Goal: Task Accomplishment & Management: Use online tool/utility

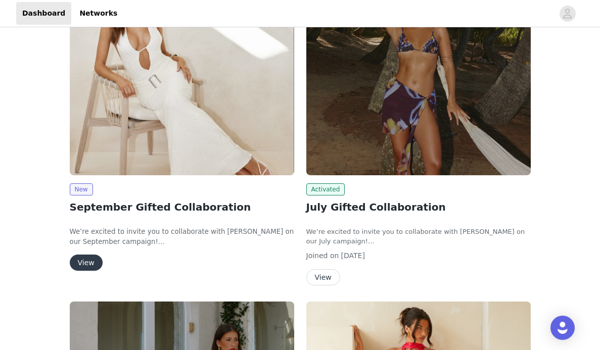
scroll to position [96, 0]
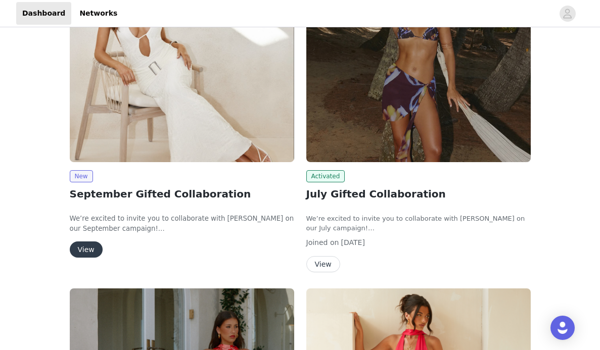
click at [85, 252] on button "View" at bounding box center [86, 250] width 33 height 16
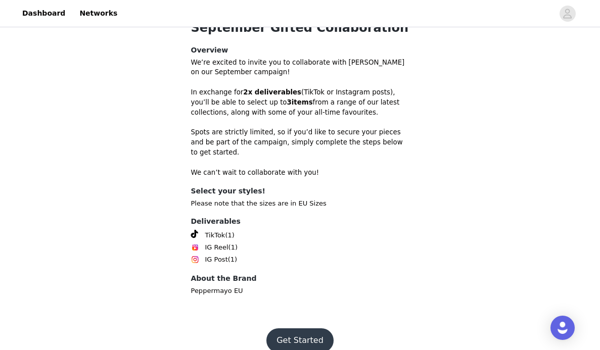
scroll to position [328, 0]
click at [286, 329] on button "Get Started" at bounding box center [299, 341] width 67 height 24
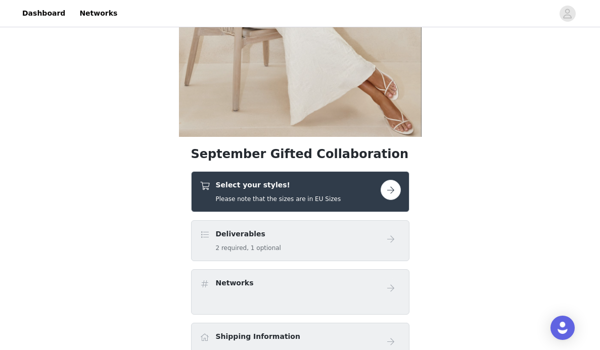
scroll to position [174, 0]
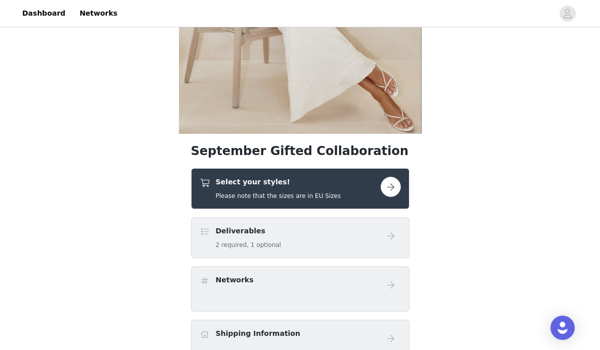
click at [387, 184] on button "button" at bounding box center [391, 187] width 20 height 20
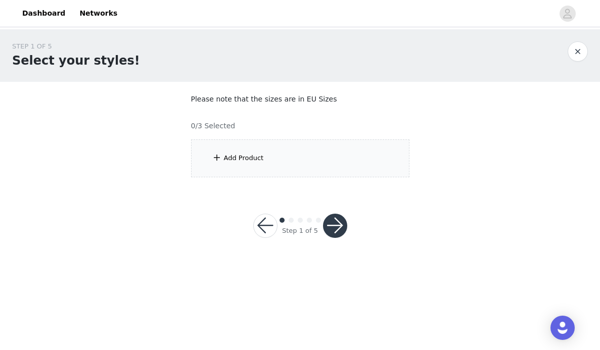
click at [306, 169] on div "Add Product" at bounding box center [300, 159] width 218 height 38
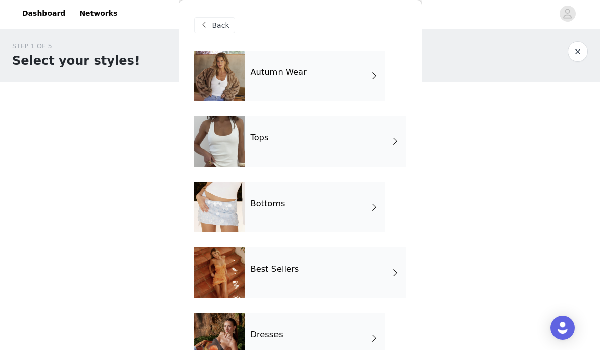
click at [317, 78] on div "Autumn Wear" at bounding box center [315, 76] width 141 height 51
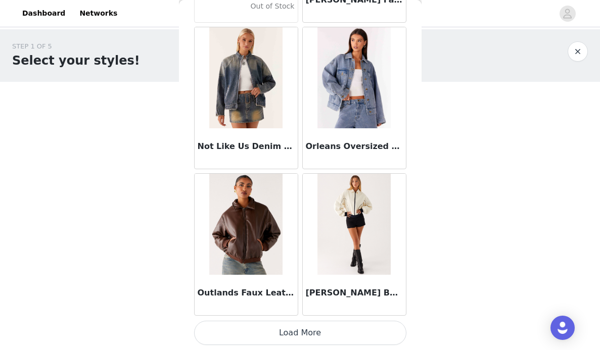
scroll to position [1197, 0]
click at [311, 335] on button "Load More" at bounding box center [300, 333] width 212 height 24
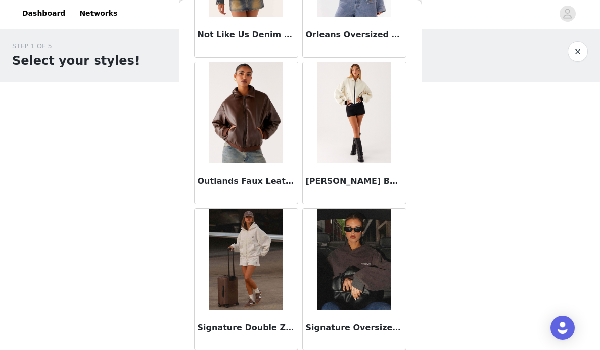
scroll to position [1261, 0]
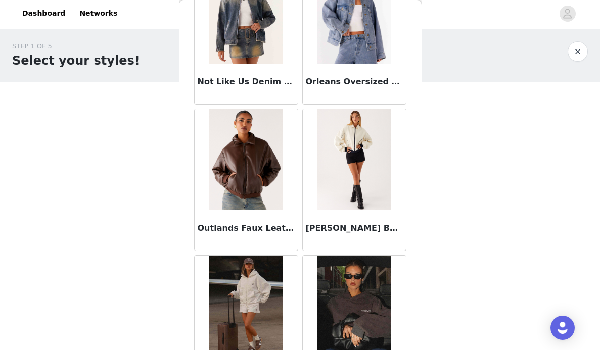
click at [356, 171] on img at bounding box center [353, 159] width 73 height 101
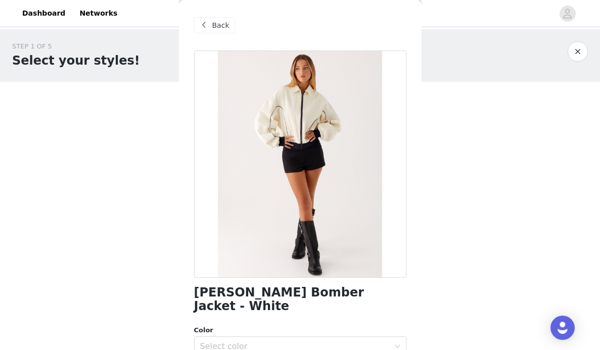
scroll to position [0, 0]
click at [208, 18] on div "Back" at bounding box center [214, 25] width 41 height 16
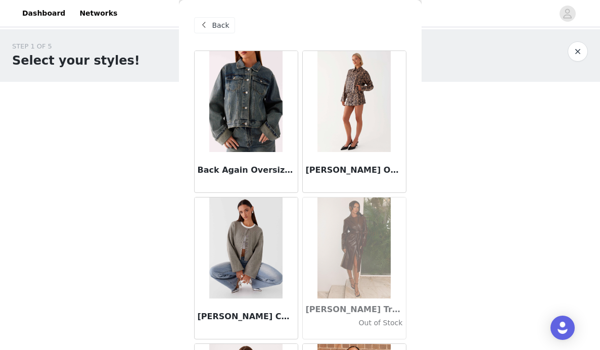
click at [209, 24] on span at bounding box center [204, 25] width 12 height 12
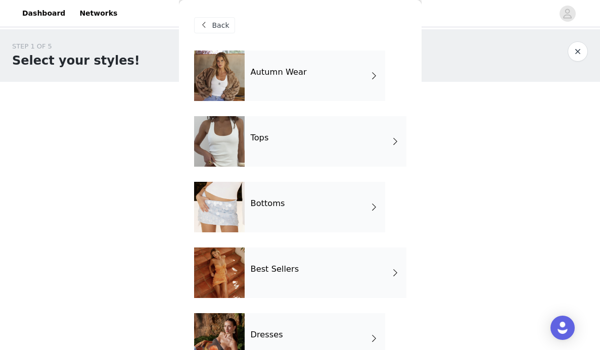
click at [294, 144] on div "Tops" at bounding box center [326, 141] width 162 height 51
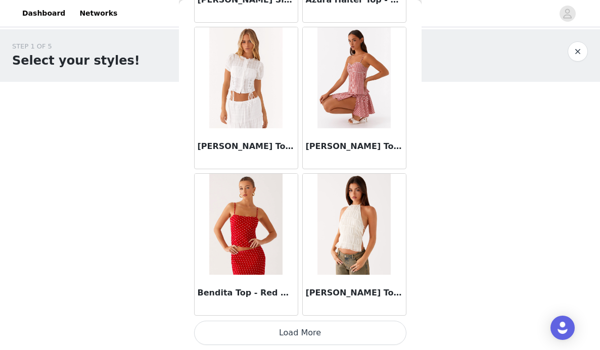
scroll to position [1197, 0]
click at [293, 335] on button "Load More" at bounding box center [300, 333] width 212 height 24
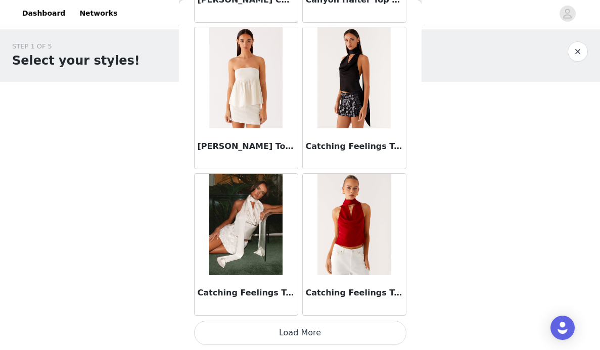
scroll to position [2663, 0]
click at [305, 334] on button "Load More" at bounding box center [300, 333] width 212 height 24
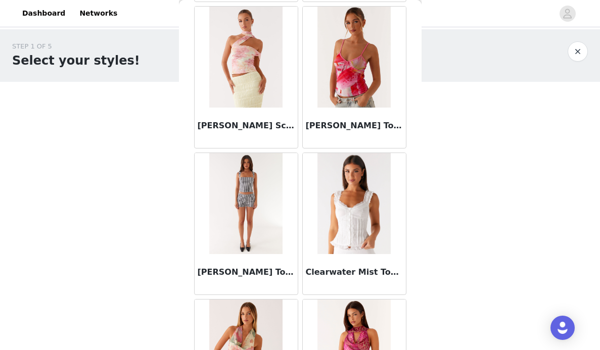
scroll to position [3420, 0]
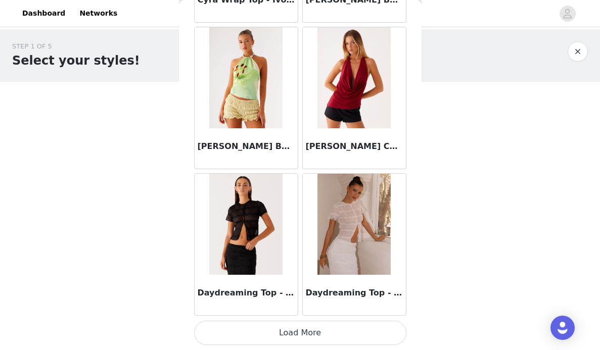
click at [293, 340] on button "Load More" at bounding box center [300, 333] width 212 height 24
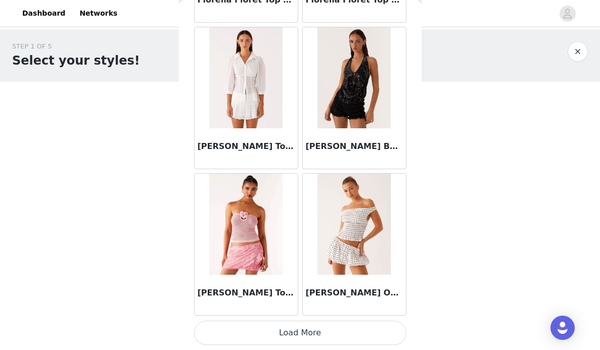
scroll to position [0, 0]
click at [274, 334] on button "Load More" at bounding box center [300, 333] width 212 height 24
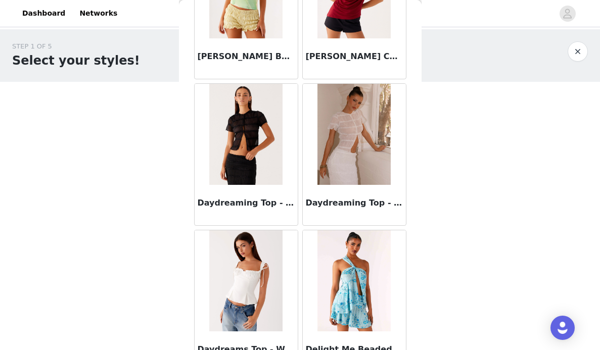
scroll to position [1121, 0]
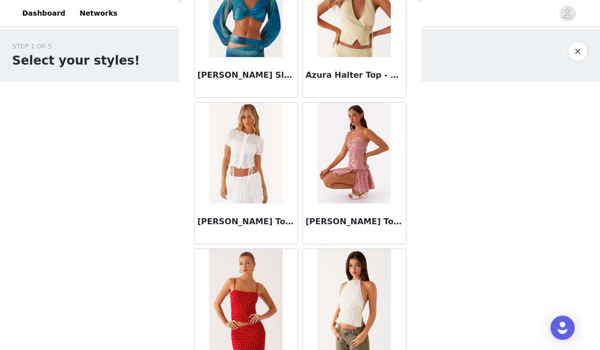
click at [581, 57] on button "button" at bounding box center [578, 51] width 20 height 20
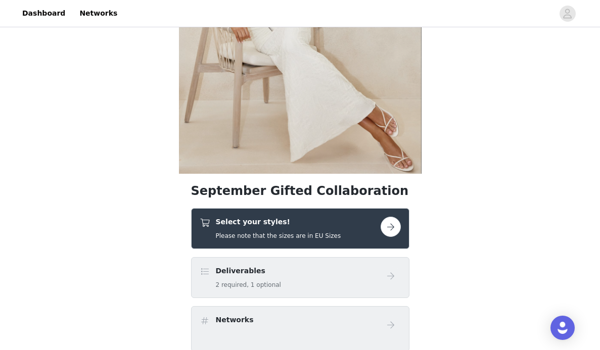
scroll to position [231, 0]
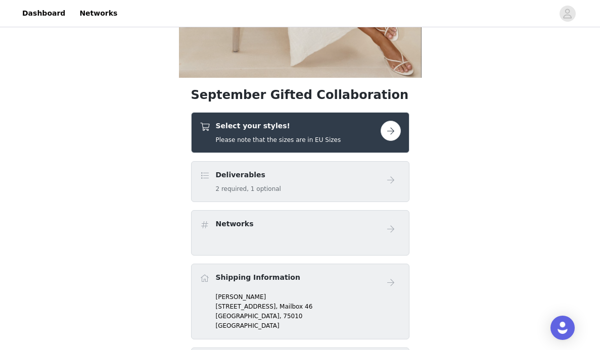
click at [393, 130] on button "button" at bounding box center [391, 131] width 20 height 20
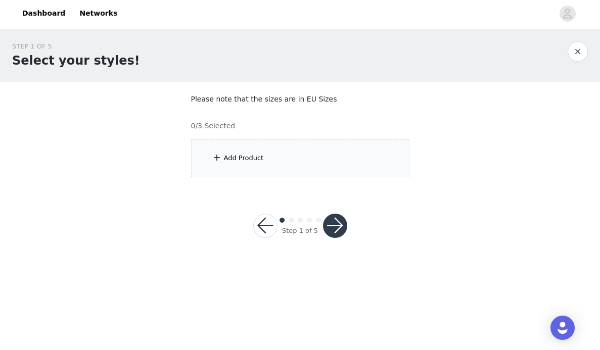
click at [303, 170] on div "Add Product" at bounding box center [300, 159] width 218 height 38
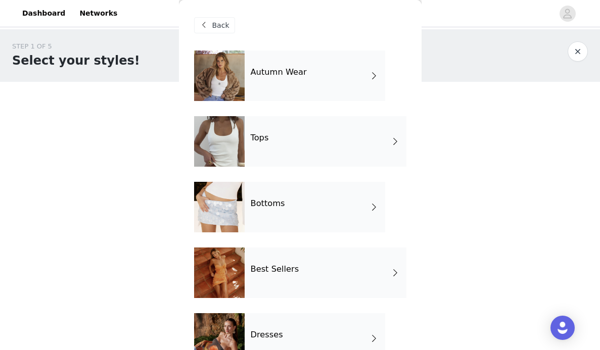
scroll to position [41, 0]
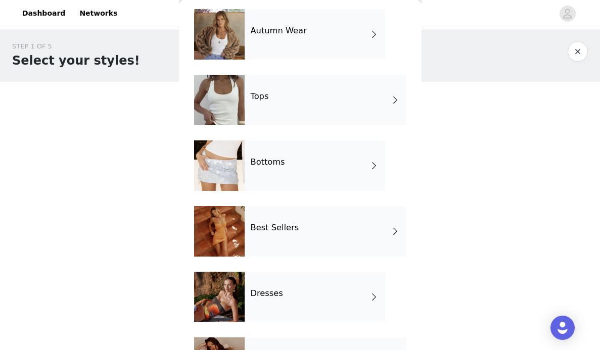
click at [312, 165] on div "Bottoms" at bounding box center [315, 166] width 141 height 51
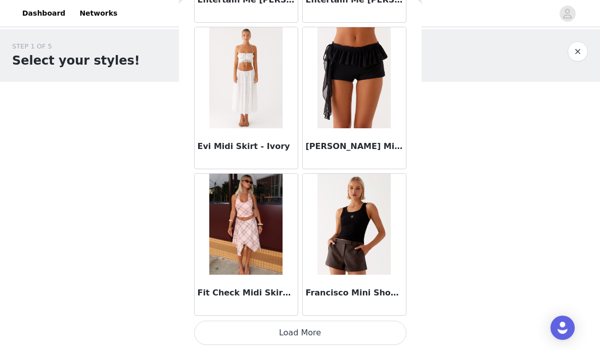
scroll to position [1197, 0]
click at [338, 334] on button "Load More" at bounding box center [300, 333] width 212 height 24
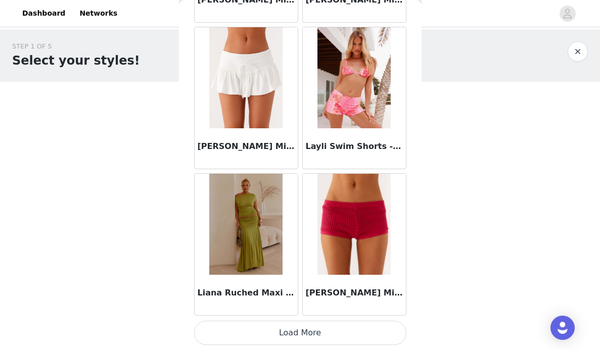
scroll to position [2663, 0]
click at [264, 332] on button "Load More" at bounding box center [300, 333] width 212 height 24
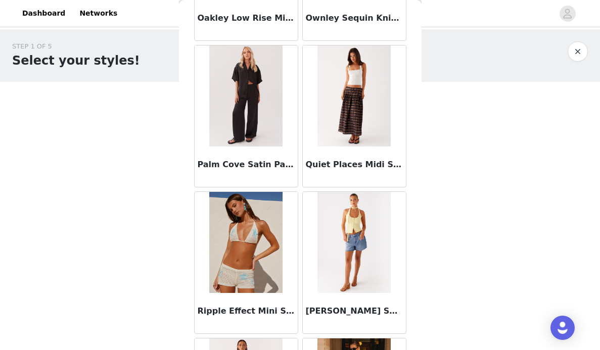
scroll to position [3818, 0]
click at [346, 154] on div "Quiet Places Midi Skirt - Chocolate Check" at bounding box center [354, 166] width 103 height 40
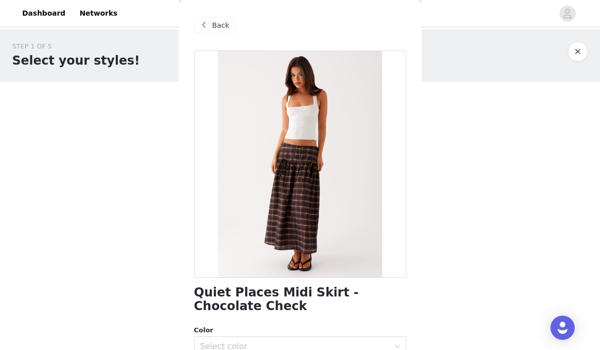
scroll to position [0, 0]
click at [205, 25] on span at bounding box center [204, 25] width 12 height 12
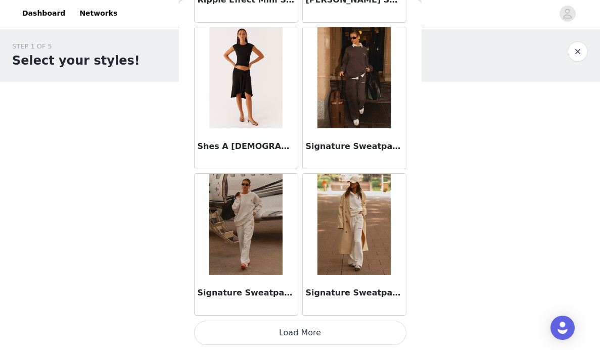
click at [316, 327] on button "Load More" at bounding box center [300, 333] width 212 height 24
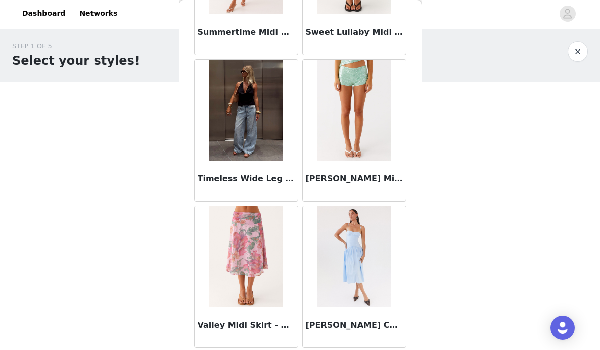
click at [245, 148] on img at bounding box center [245, 110] width 73 height 101
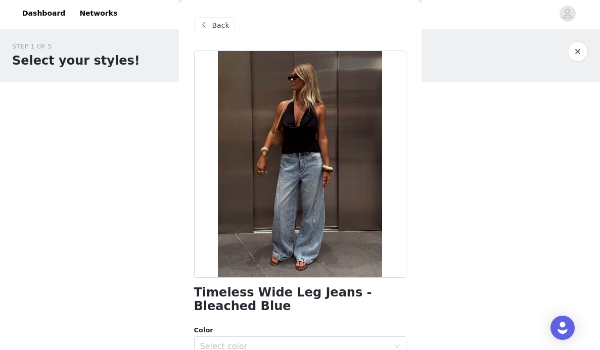
click at [208, 22] on span at bounding box center [204, 25] width 12 height 12
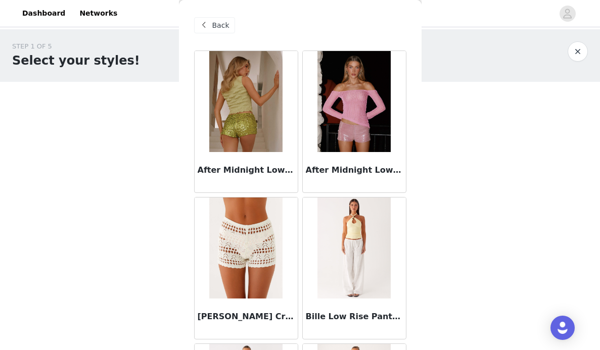
click at [219, 27] on span "Back" at bounding box center [220, 25] width 17 height 11
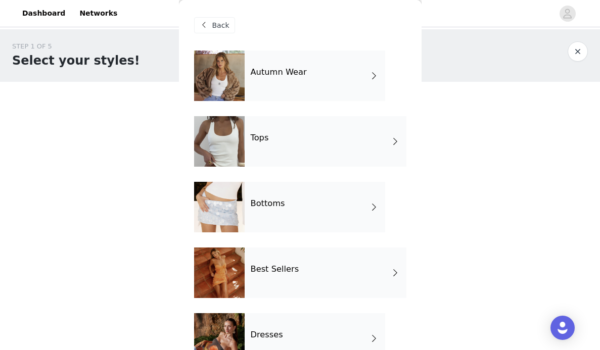
click at [293, 70] on h4 "Autumn Wear" at bounding box center [279, 72] width 56 height 9
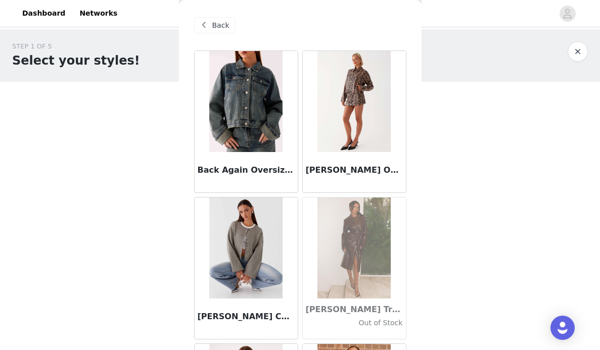
click at [259, 129] on img at bounding box center [245, 101] width 73 height 101
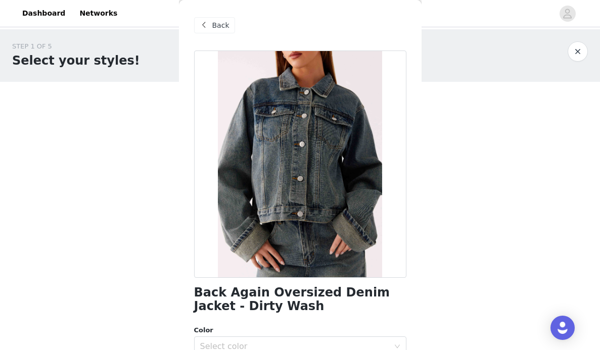
click at [216, 27] on span "Back" at bounding box center [220, 25] width 17 height 11
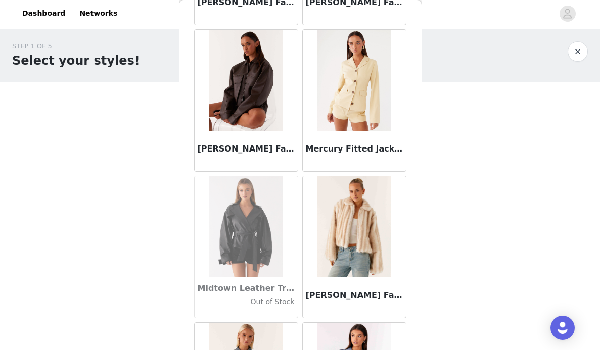
scroll to position [977, 0]
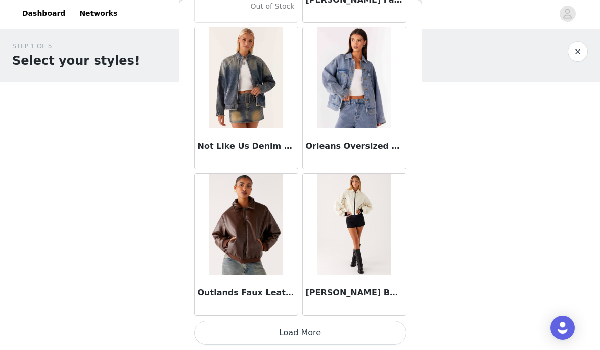
click at [321, 334] on button "Load More" at bounding box center [300, 333] width 212 height 24
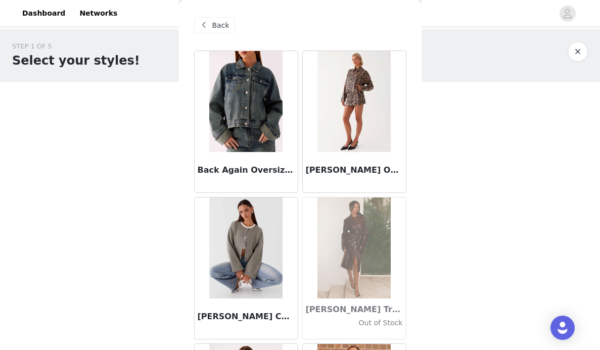
scroll to position [0, 0]
click at [224, 29] on span "Back" at bounding box center [220, 25] width 17 height 11
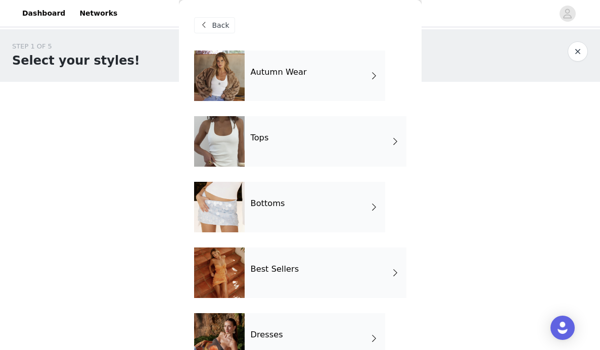
click at [259, 270] on h4 "Best Sellers" at bounding box center [275, 269] width 49 height 9
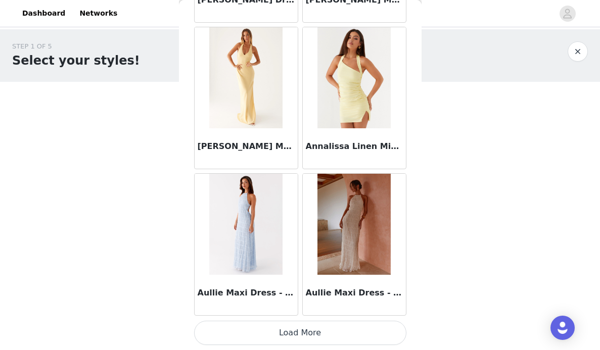
click at [266, 336] on button "Load More" at bounding box center [300, 333] width 212 height 24
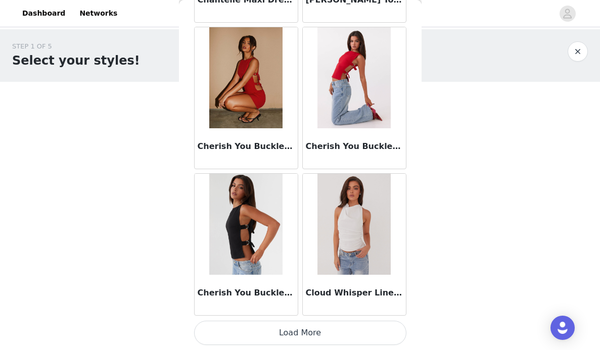
click at [282, 336] on button "Load More" at bounding box center [300, 333] width 212 height 24
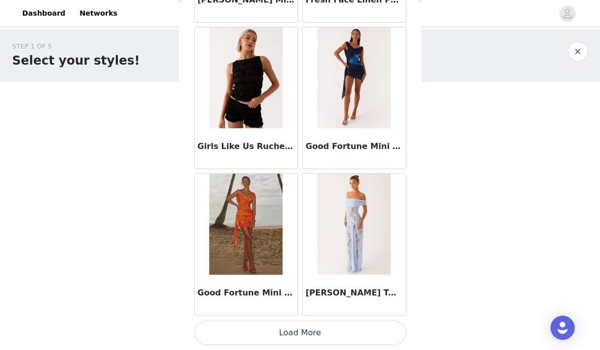
scroll to position [4129, 0]
click at [290, 340] on button "Load More" at bounding box center [300, 333] width 212 height 24
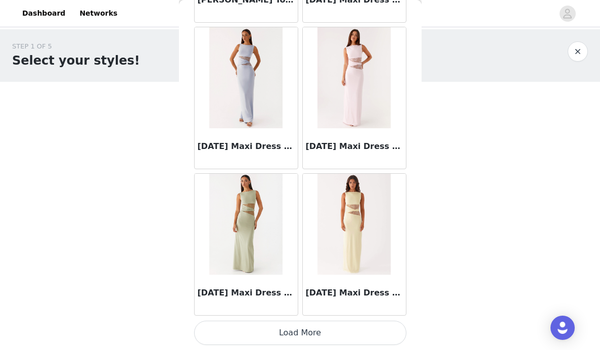
scroll to position [0, 0]
click at [312, 331] on button "Load More" at bounding box center [300, 333] width 212 height 24
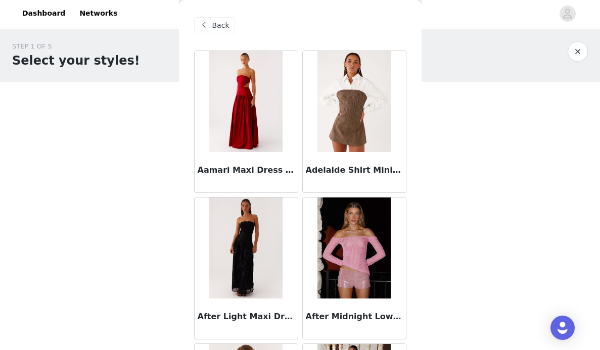
click at [222, 25] on span "Back" at bounding box center [220, 25] width 17 height 11
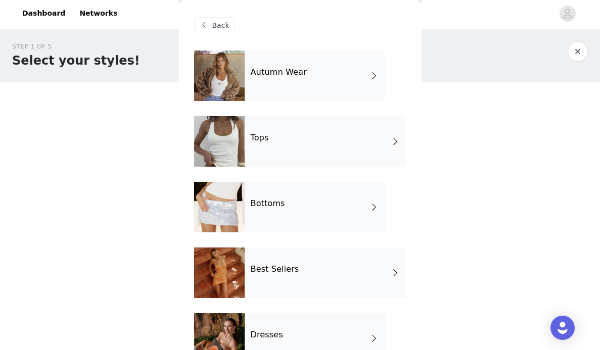
click at [317, 89] on div "Autumn Wear" at bounding box center [315, 76] width 141 height 51
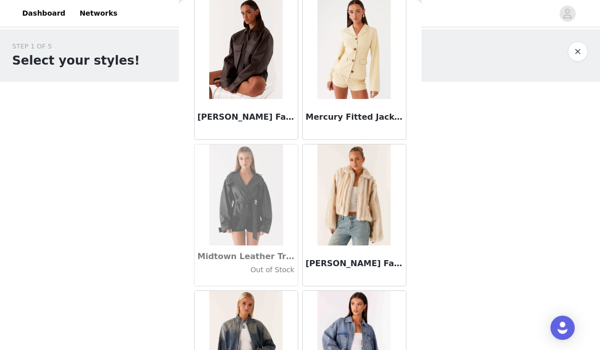
scroll to position [972, 0]
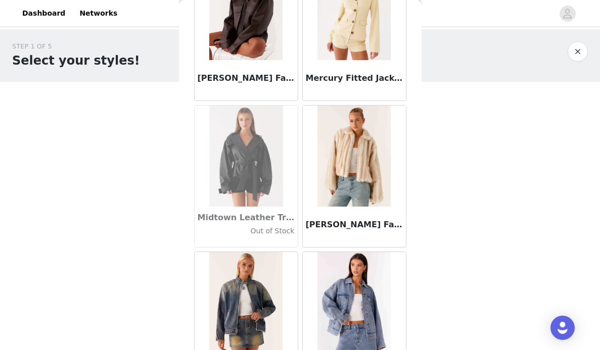
click at [366, 183] on img at bounding box center [353, 156] width 73 height 101
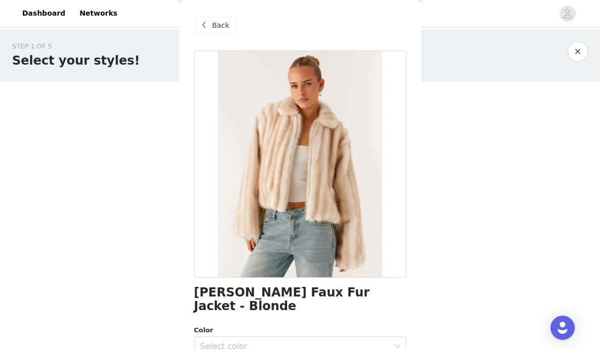
scroll to position [0, 0]
click at [224, 26] on span "Back" at bounding box center [220, 25] width 17 height 11
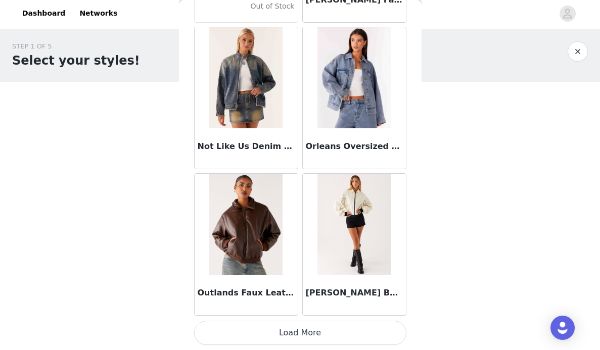
click at [282, 335] on button "Load More" at bounding box center [300, 333] width 212 height 24
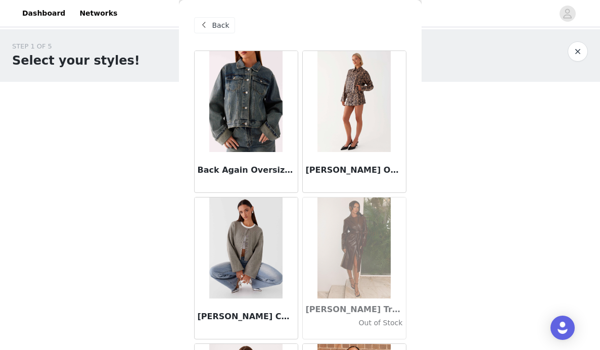
click at [213, 24] on span "Back" at bounding box center [220, 25] width 17 height 11
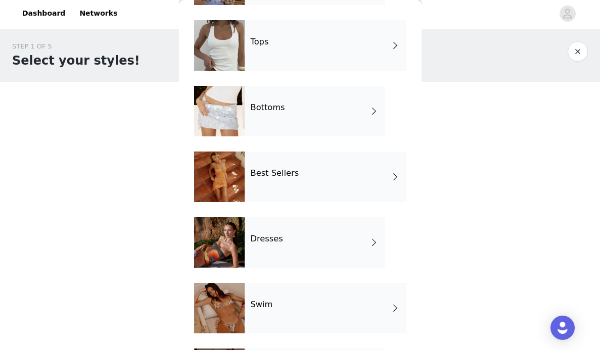
scroll to position [100, 0]
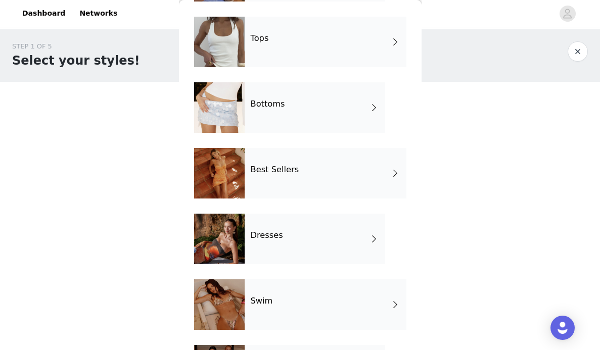
click at [277, 242] on div "Dresses" at bounding box center [315, 239] width 141 height 51
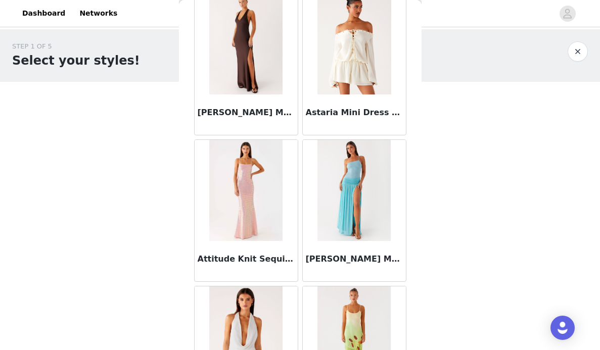
scroll to position [353, 0]
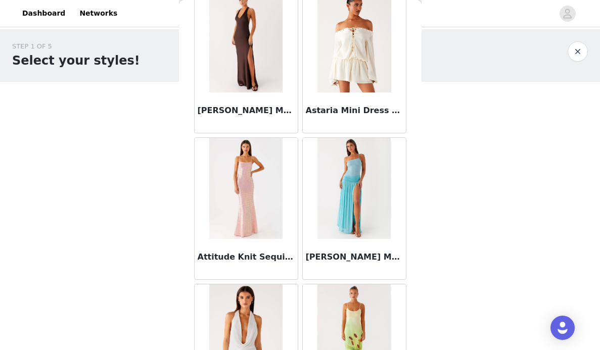
click at [347, 76] on img at bounding box center [354, 41] width 74 height 101
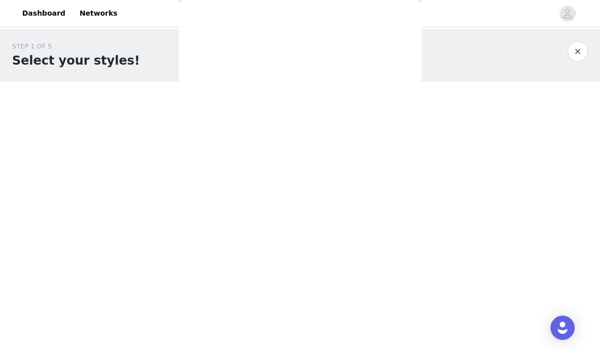
scroll to position [0, 0]
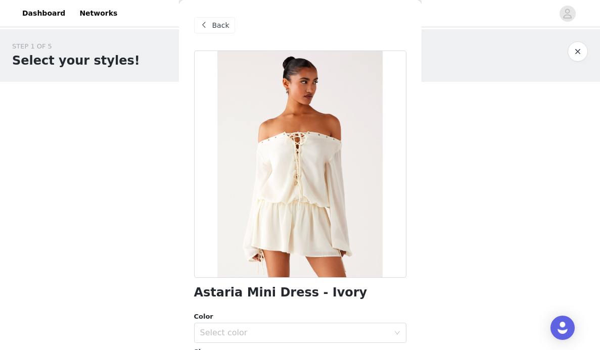
click at [214, 19] on div "Back" at bounding box center [214, 25] width 41 height 16
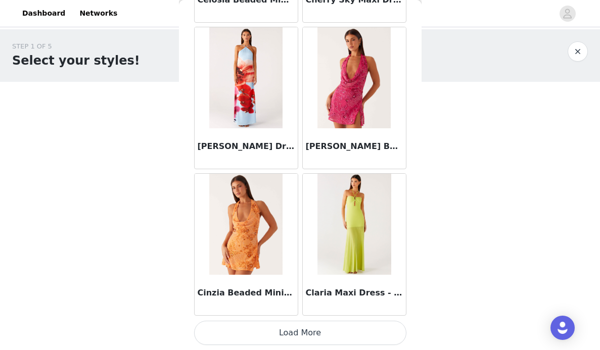
scroll to position [1197, 0]
click at [268, 339] on button "Load More" at bounding box center [300, 333] width 212 height 24
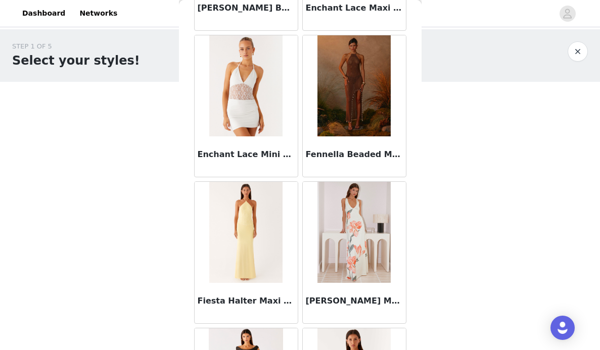
scroll to position [2508, 0]
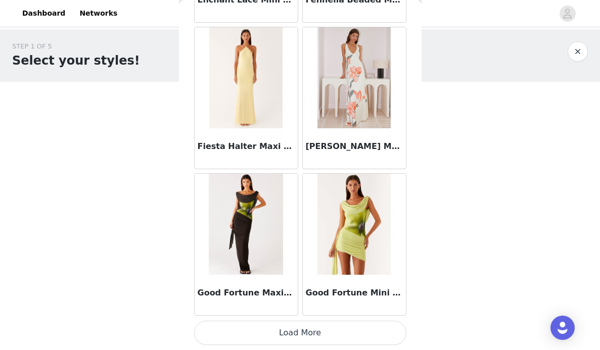
click at [285, 339] on button "Load More" at bounding box center [300, 333] width 212 height 24
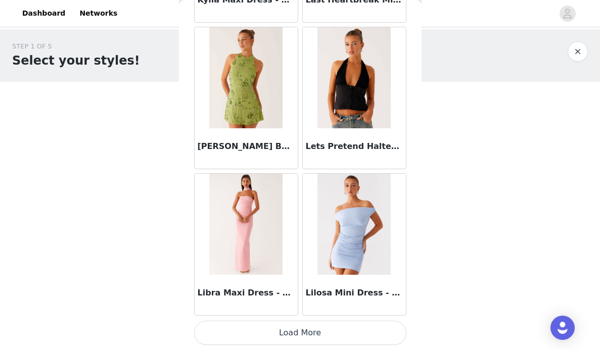
scroll to position [4129, 0]
click at [287, 337] on button "Load More" at bounding box center [300, 333] width 212 height 24
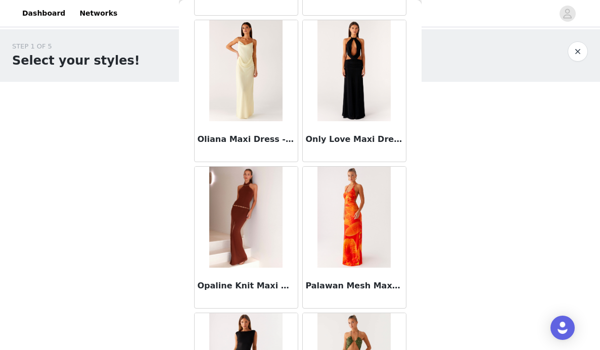
scroll to position [5456, 0]
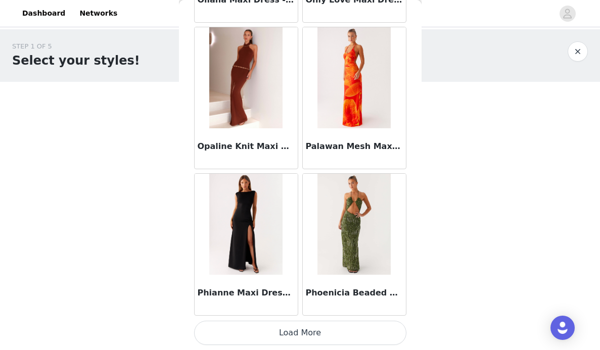
click at [285, 341] on button "Load More" at bounding box center [300, 333] width 212 height 24
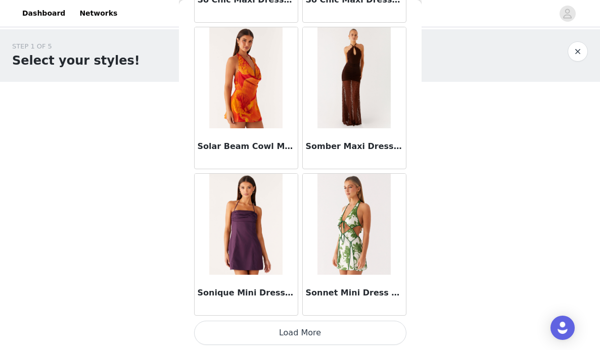
scroll to position [7061, 0]
click at [286, 330] on button "Load More" at bounding box center [300, 333] width 212 height 24
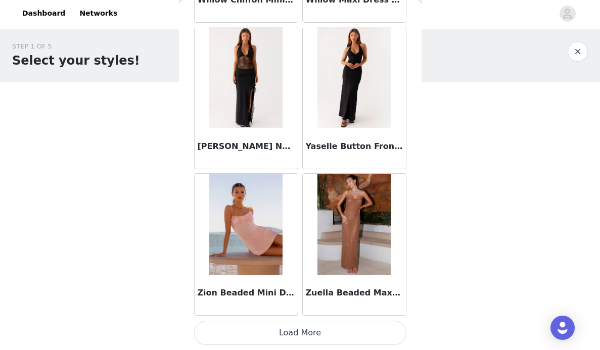
scroll to position [8527, 0]
click at [258, 111] on img at bounding box center [245, 77] width 73 height 101
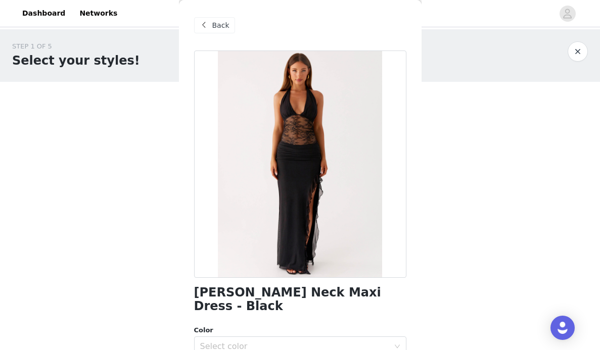
scroll to position [0, 0]
click at [219, 24] on span "Back" at bounding box center [220, 25] width 17 height 11
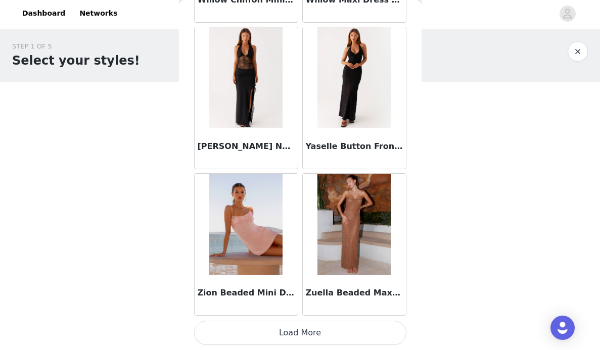
click at [292, 330] on button "Load More" at bounding box center [300, 333] width 212 height 24
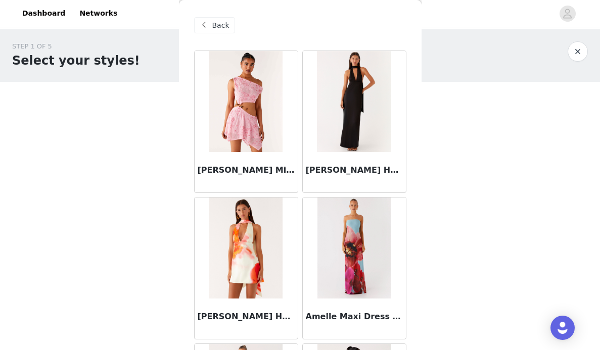
click at [216, 20] on span "Back" at bounding box center [220, 25] width 17 height 11
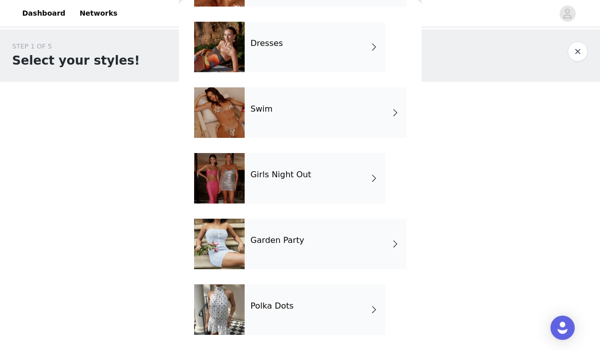
scroll to position [292, 0]
click at [292, 252] on div "Garden Party" at bounding box center [326, 244] width 162 height 51
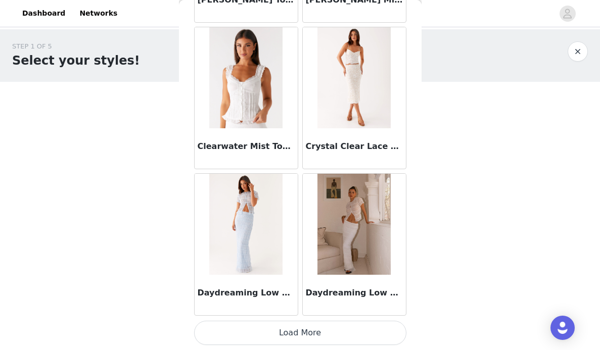
scroll to position [1197, 0]
click at [285, 332] on button "Load More" at bounding box center [300, 333] width 212 height 24
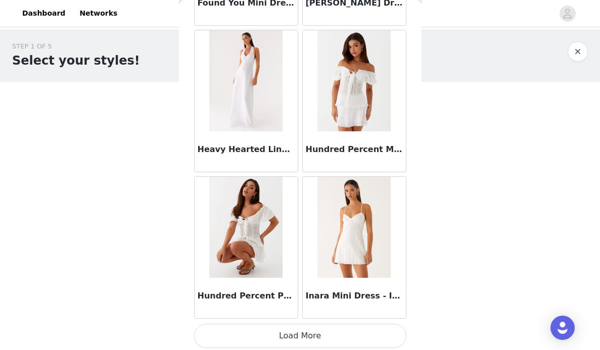
scroll to position [2660, 0]
click at [295, 339] on button "Load More" at bounding box center [300, 336] width 212 height 24
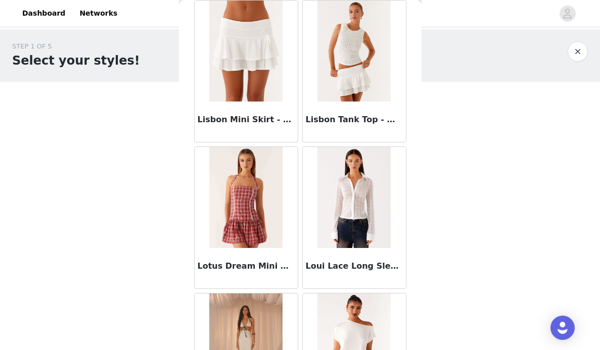
scroll to position [3606, 0]
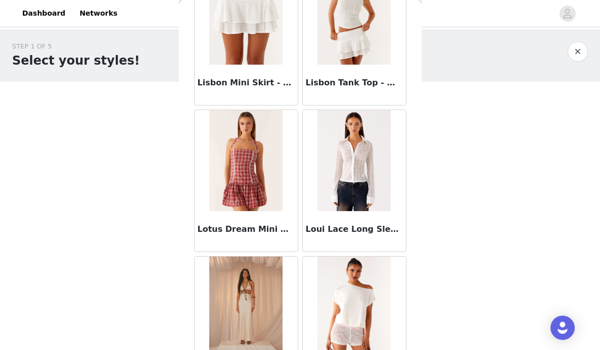
click at [267, 190] on img at bounding box center [245, 160] width 73 height 101
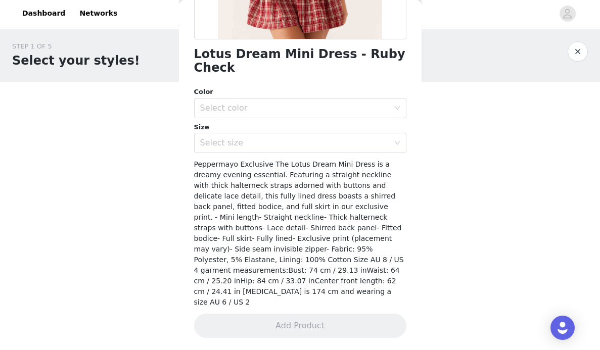
scroll to position [0, 0]
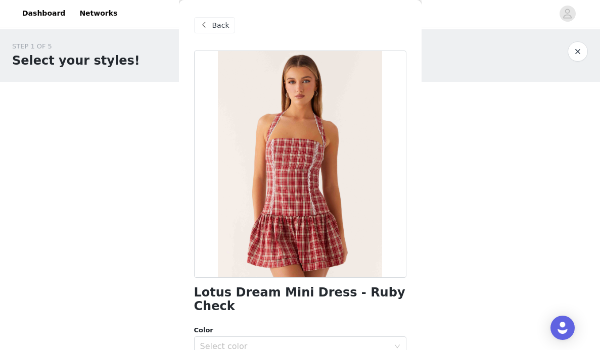
click at [211, 25] on div "Back" at bounding box center [214, 25] width 41 height 16
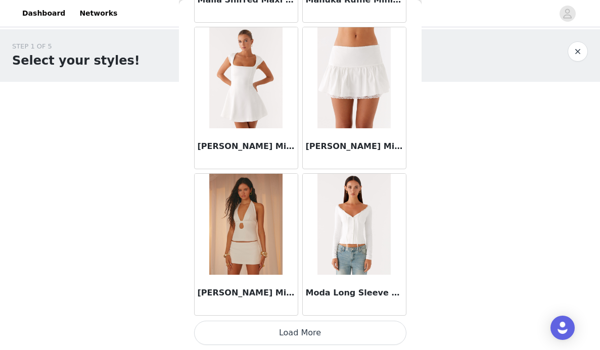
click at [334, 334] on button "Load More" at bounding box center [300, 333] width 212 height 24
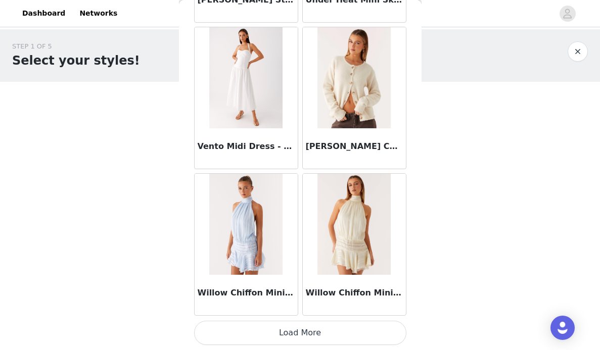
click at [263, 335] on button "Load More" at bounding box center [300, 333] width 212 height 24
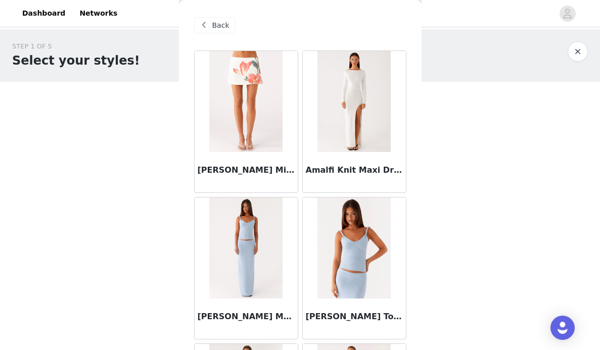
click at [577, 55] on button "button" at bounding box center [578, 51] width 20 height 20
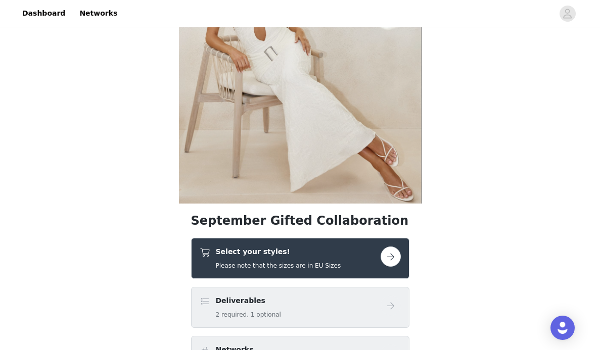
click at [389, 267] on div "Select your styles! Please note that the sizes are in EU Sizes" at bounding box center [300, 259] width 201 height 24
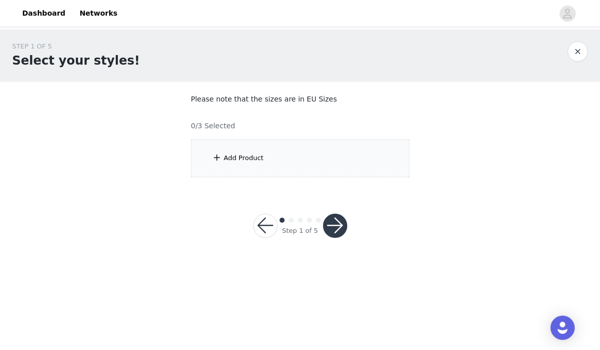
click at [336, 152] on div "Add Product" at bounding box center [300, 159] width 218 height 38
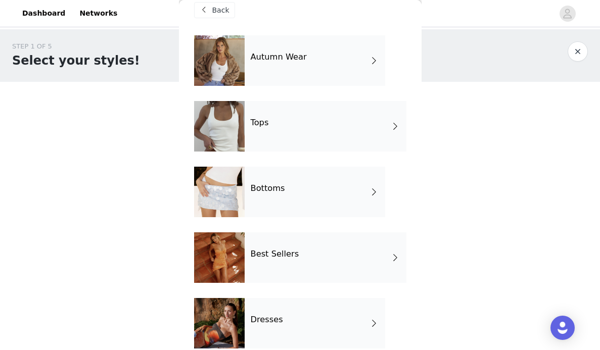
click at [333, 142] on div "Tops" at bounding box center [326, 126] width 162 height 51
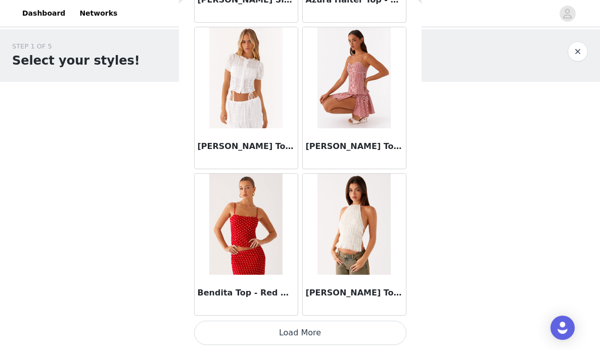
click at [307, 328] on button "Load More" at bounding box center [300, 333] width 212 height 24
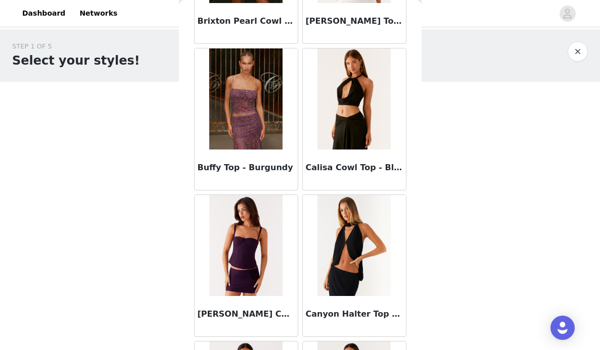
scroll to position [2396, 0]
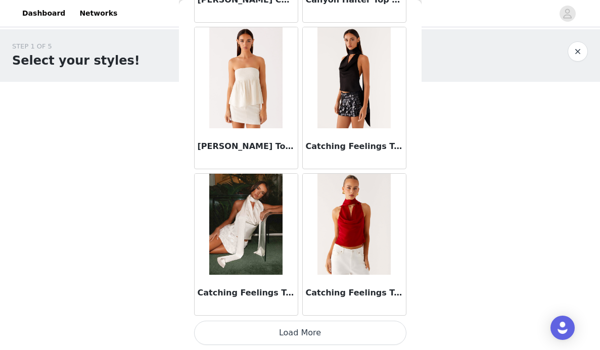
click at [304, 332] on button "Load More" at bounding box center [300, 333] width 212 height 24
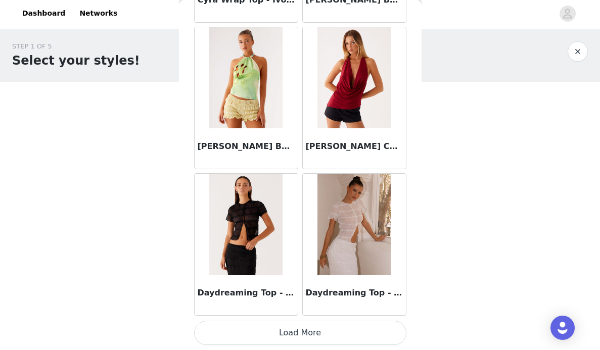
scroll to position [0, 0]
click at [292, 338] on button "Load More" at bounding box center [300, 333] width 212 height 24
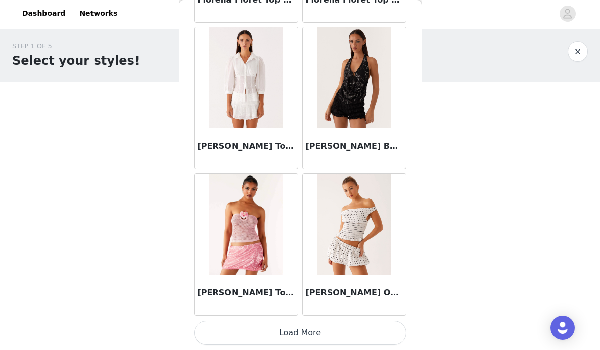
scroll to position [5595, 0]
click at [301, 335] on button "Load More" at bounding box center [300, 333] width 212 height 24
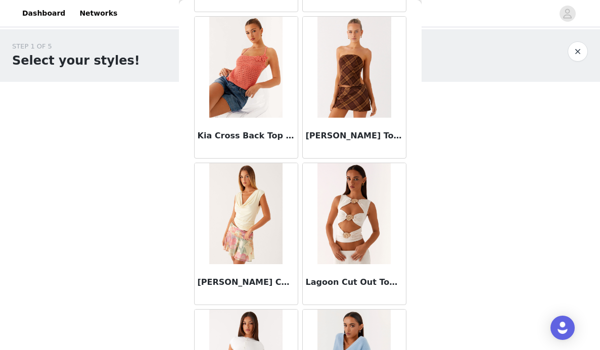
scroll to position [6936, 0]
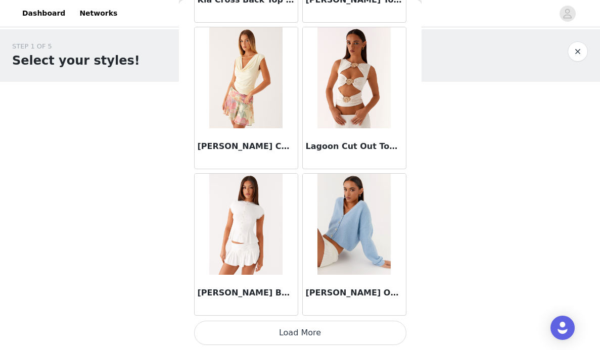
click at [268, 334] on button "Load More" at bounding box center [300, 333] width 212 height 24
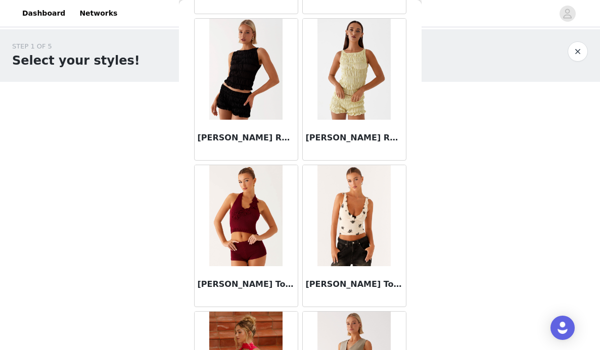
scroll to position [8391, 0]
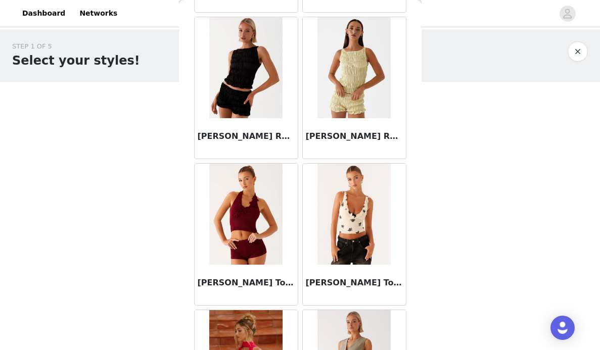
click at [349, 110] on img at bounding box center [353, 67] width 73 height 101
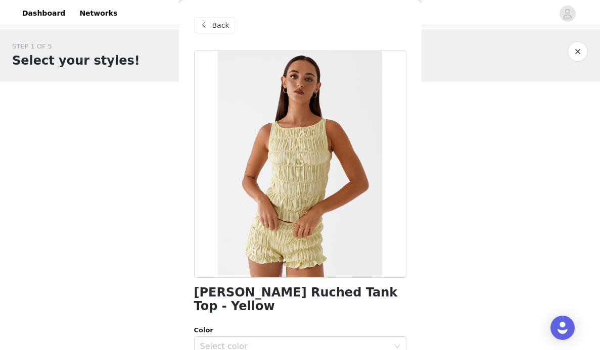
scroll to position [0, 0]
click at [224, 30] on span "Back" at bounding box center [220, 25] width 17 height 11
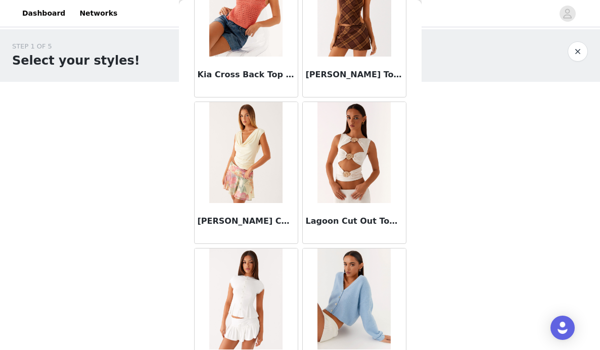
scroll to position [6987, 0]
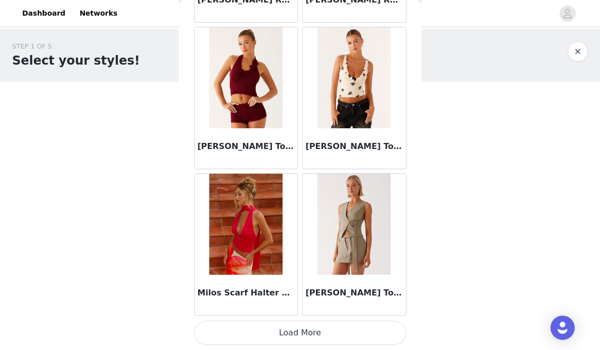
click at [263, 333] on button "Load More" at bounding box center [300, 333] width 212 height 24
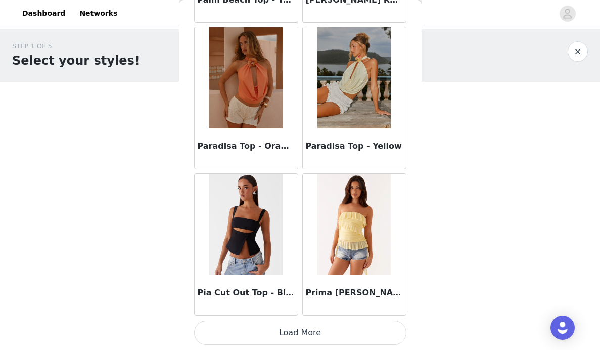
scroll to position [9993, 0]
click at [259, 334] on button "Load More" at bounding box center [300, 333] width 212 height 24
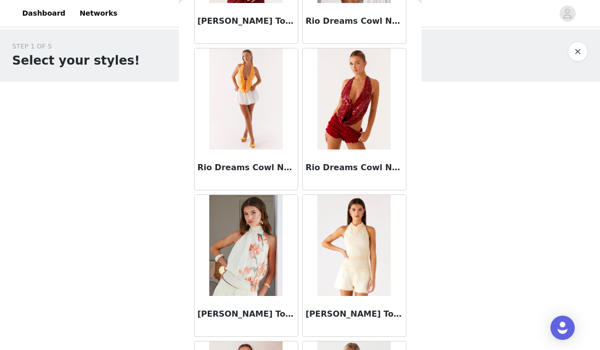
scroll to position [10953, 0]
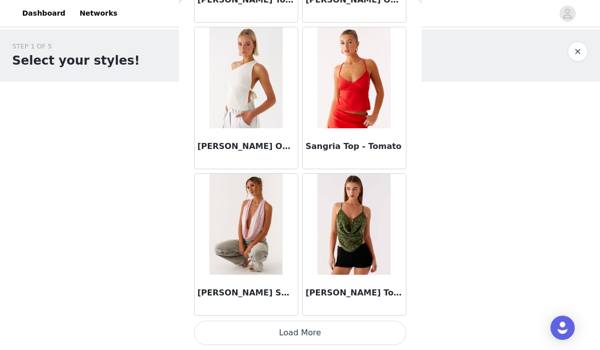
click at [264, 343] on button "Load More" at bounding box center [300, 333] width 212 height 24
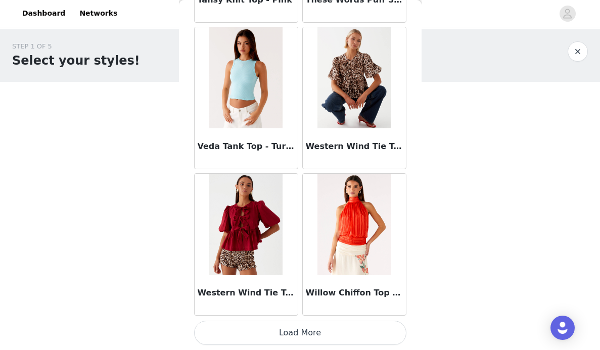
scroll to position [12926, 0]
click at [271, 330] on button "Load More" at bounding box center [300, 333] width 212 height 24
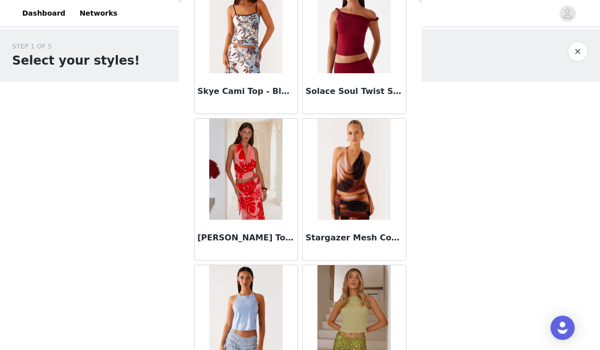
scroll to position [10837, 0]
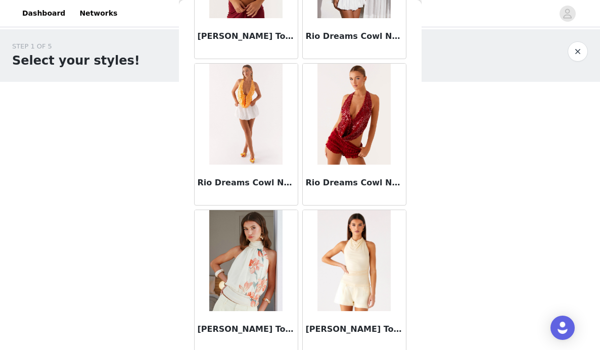
click at [575, 52] on button "button" at bounding box center [578, 51] width 20 height 20
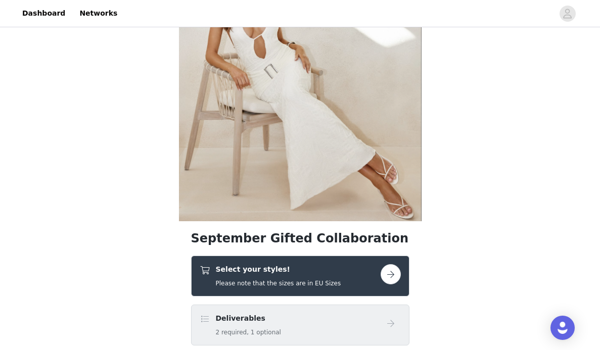
scroll to position [281, 0]
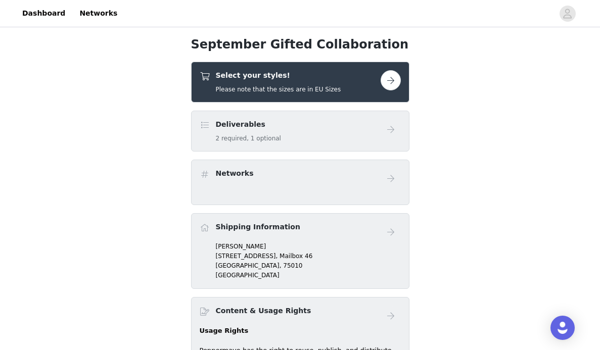
click at [390, 81] on button "button" at bounding box center [391, 80] width 20 height 20
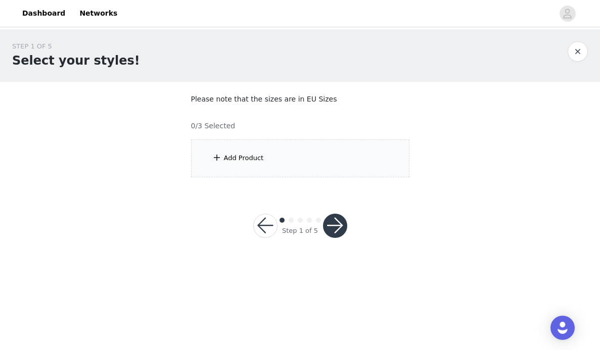
click at [336, 154] on div "Add Product" at bounding box center [300, 159] width 218 height 38
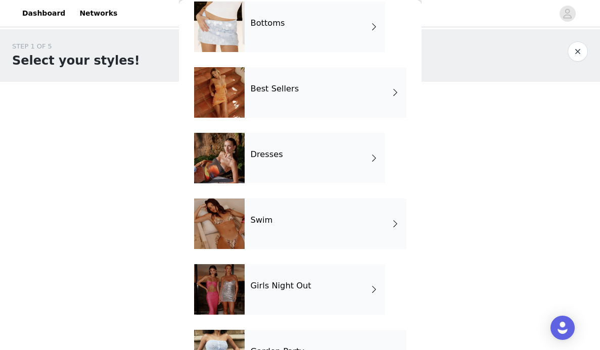
scroll to position [124, 0]
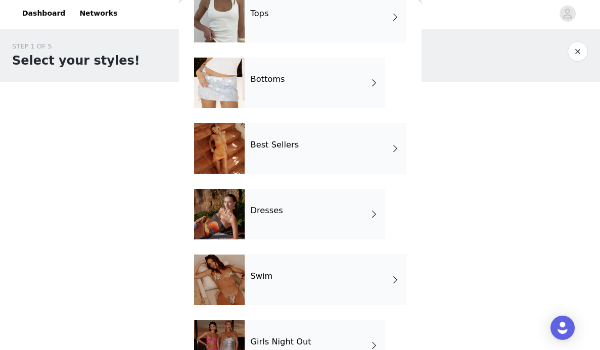
click at [321, 93] on div "Bottoms" at bounding box center [315, 83] width 141 height 51
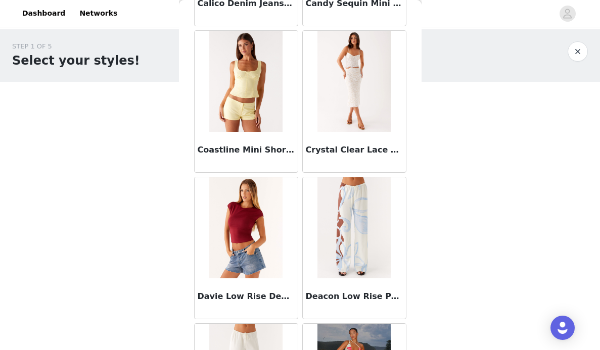
scroll to position [608, 0]
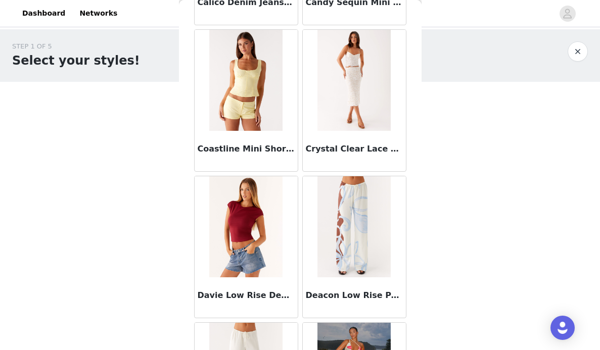
click at [356, 114] on img at bounding box center [353, 80] width 73 height 101
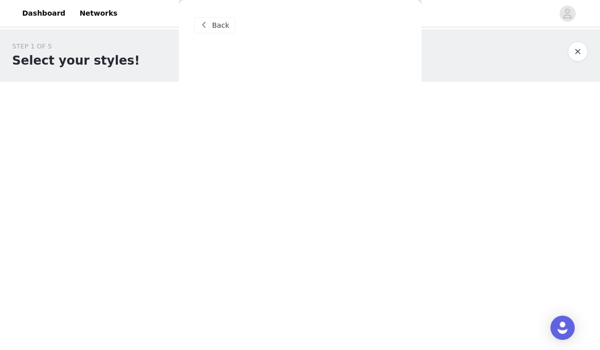
scroll to position [0, 0]
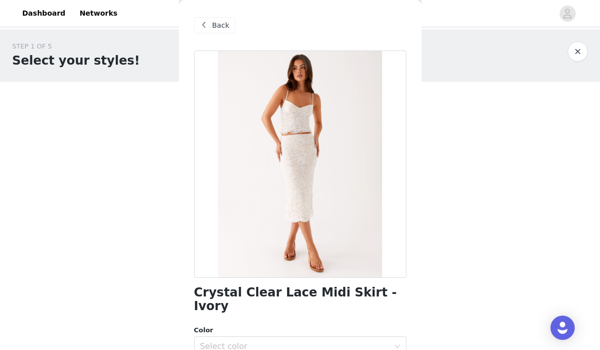
click at [225, 29] on span "Back" at bounding box center [220, 25] width 17 height 11
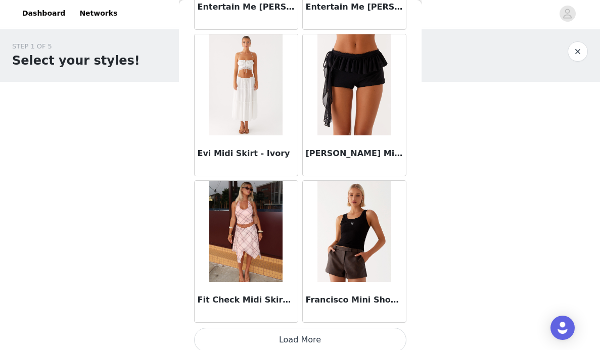
scroll to position [1191, 0]
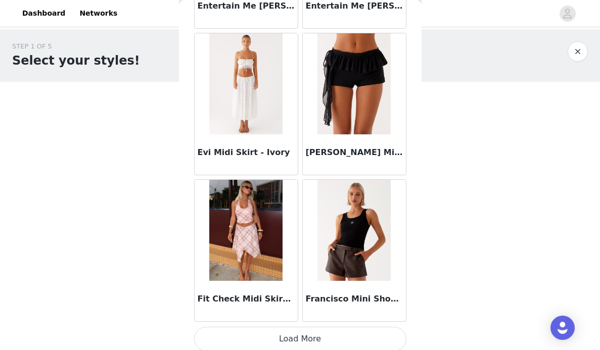
click at [262, 341] on button "Load More" at bounding box center [300, 339] width 212 height 24
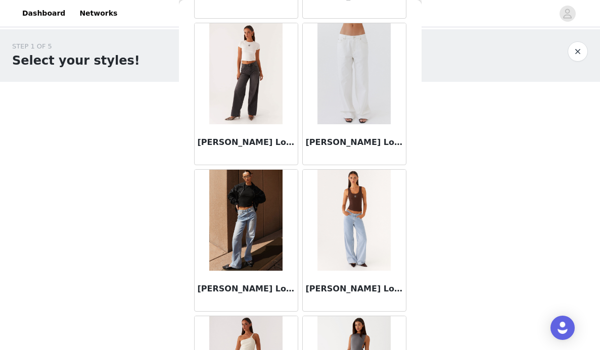
scroll to position [2089, 0]
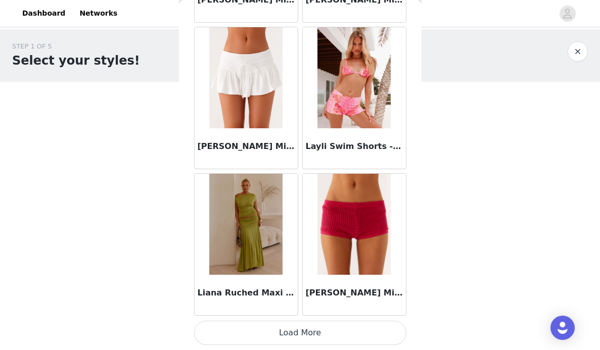
click at [263, 333] on button "Load More" at bounding box center [300, 333] width 212 height 24
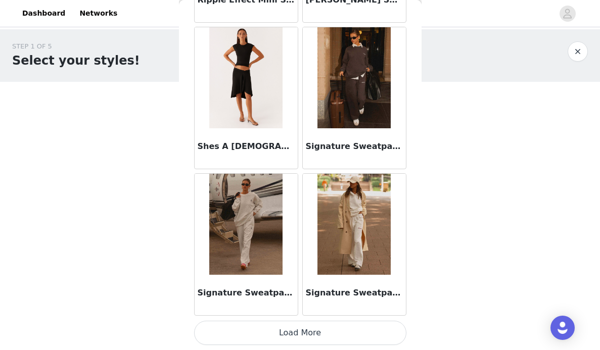
scroll to position [4129, 0]
click at [249, 336] on button "Load More" at bounding box center [300, 333] width 212 height 24
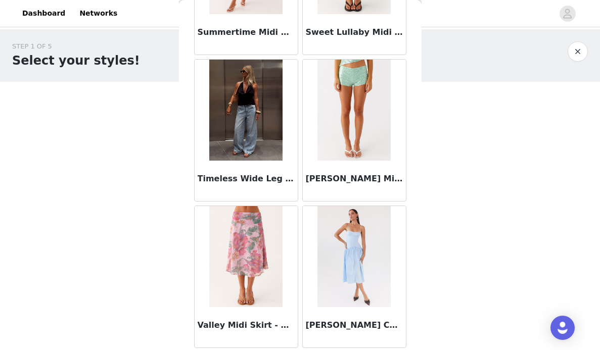
scroll to position [0, 0]
